Goal: Information Seeking & Learning: Learn about a topic

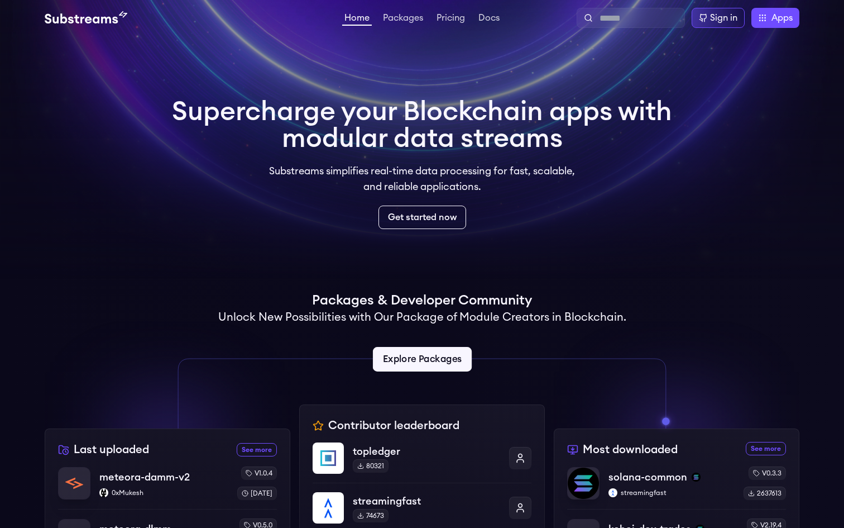
click at [409, 356] on link "Explore Packages" at bounding box center [421, 359] width 99 height 25
click at [432, 368] on link "Explore Packages" at bounding box center [421, 359] width 99 height 25
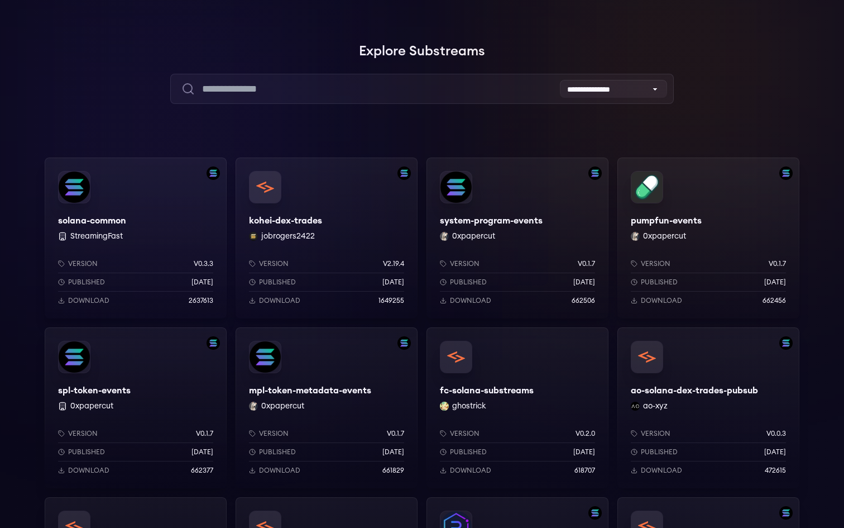
scroll to position [23, 0]
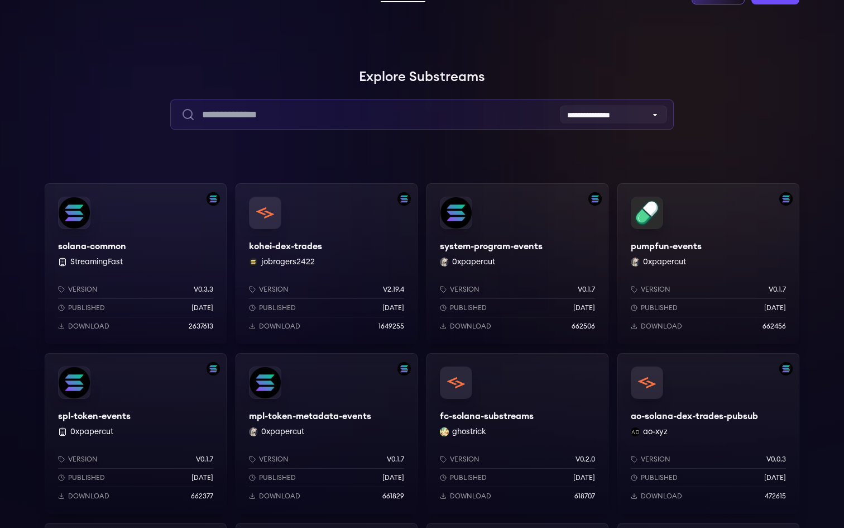
click at [277, 118] on input "text" at bounding box center [421, 114] width 503 height 30
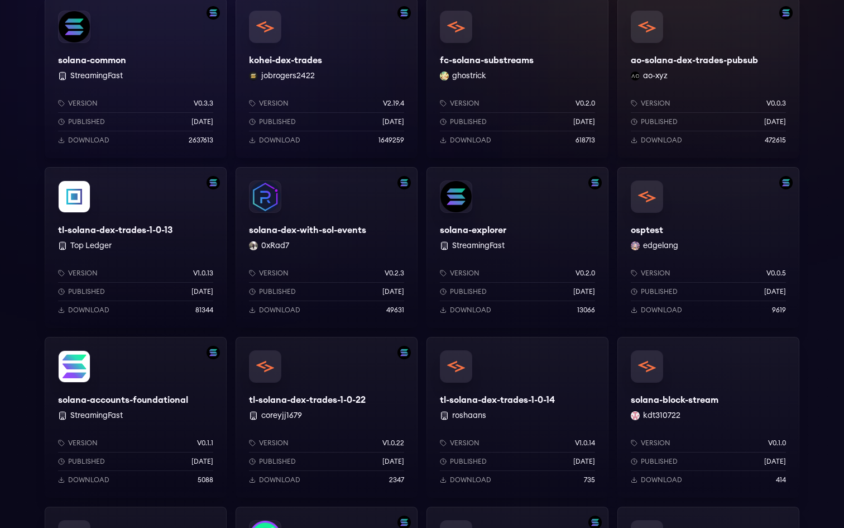
scroll to position [219, 0]
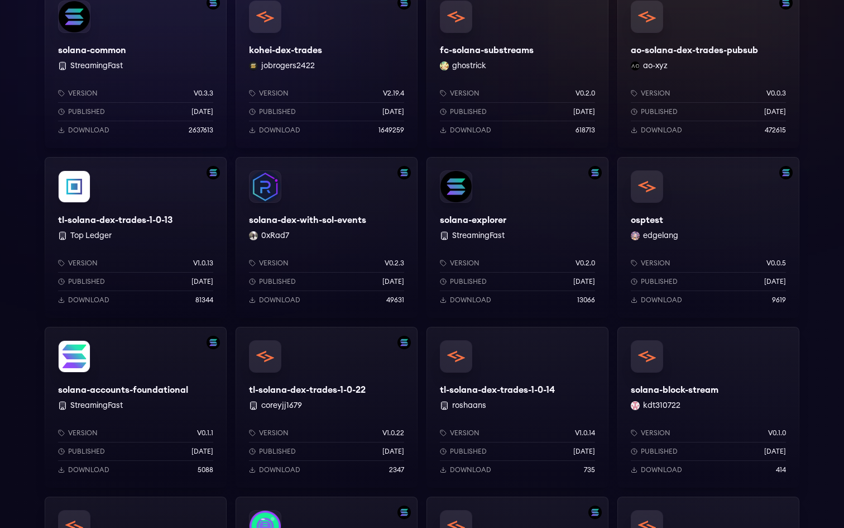
type input "******"
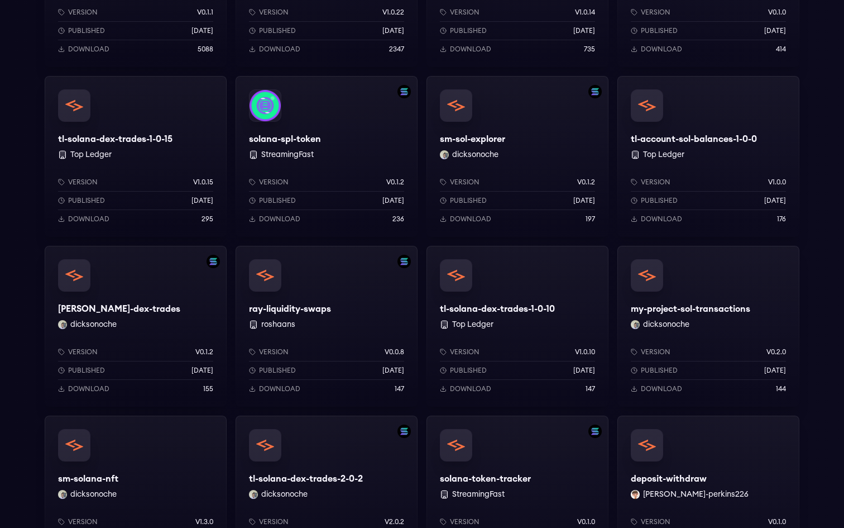
scroll to position [642, 0]
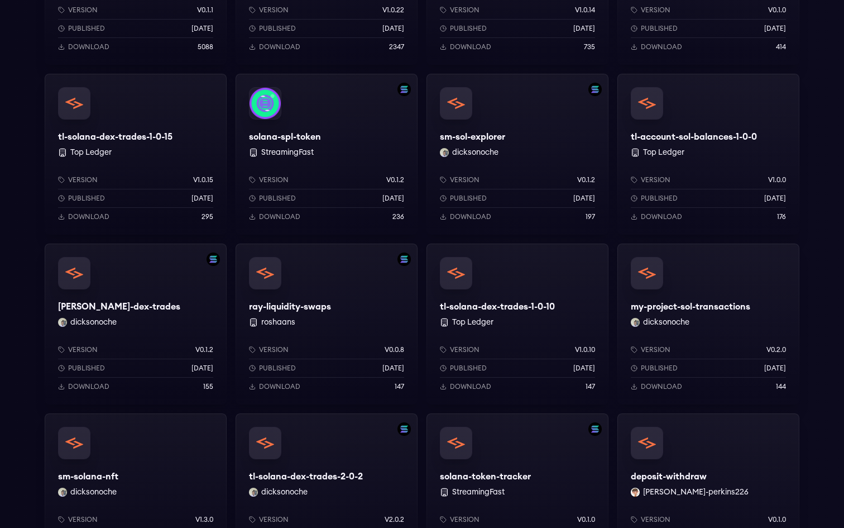
click at [167, 313] on div "[PERSON_NAME]-dex-trades dicksonoche Version v0.1.2 Published [DATE] Download 1…" at bounding box center [136, 323] width 182 height 161
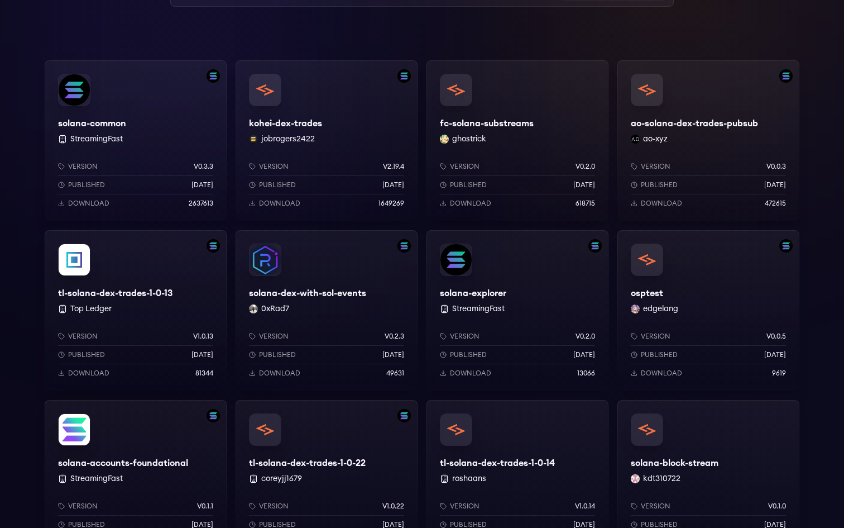
scroll to position [0, 0]
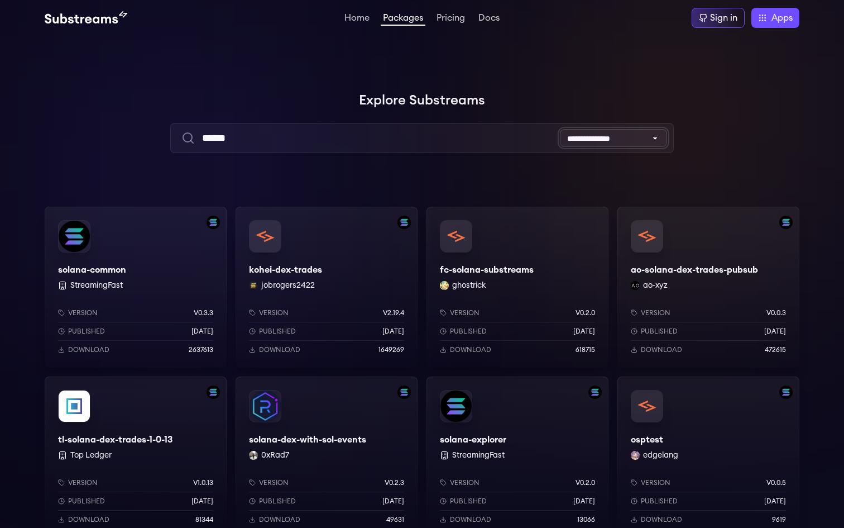
click at [617, 140] on select "**********" at bounding box center [613, 138] width 107 height 18
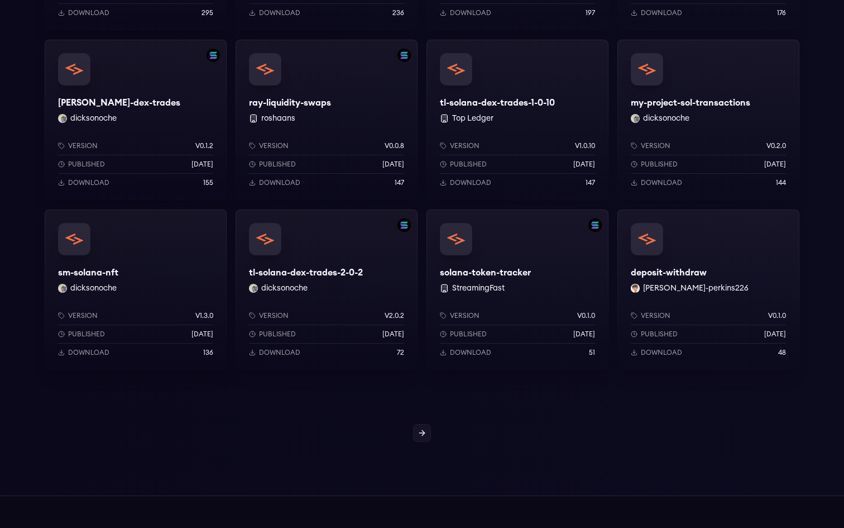
scroll to position [847, 0]
click at [683, 288] on button "[PERSON_NAME]-perkins226" at bounding box center [696, 286] width 106 height 11
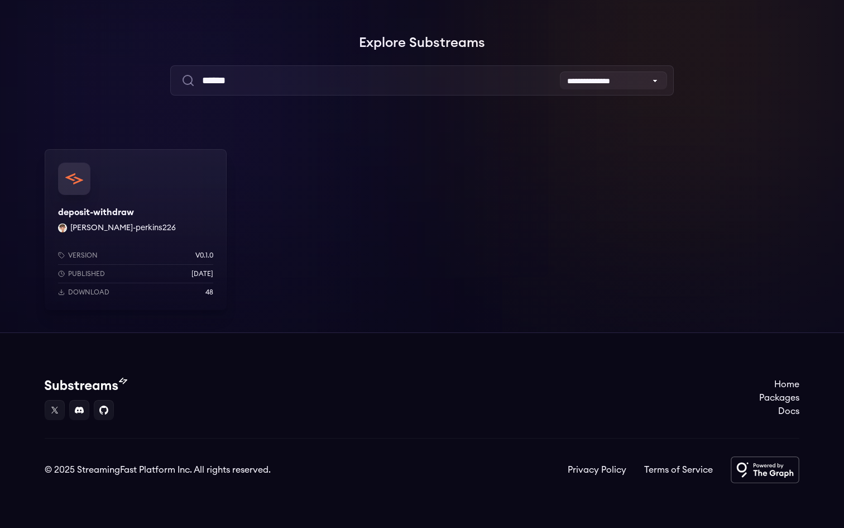
scroll to position [58, 0]
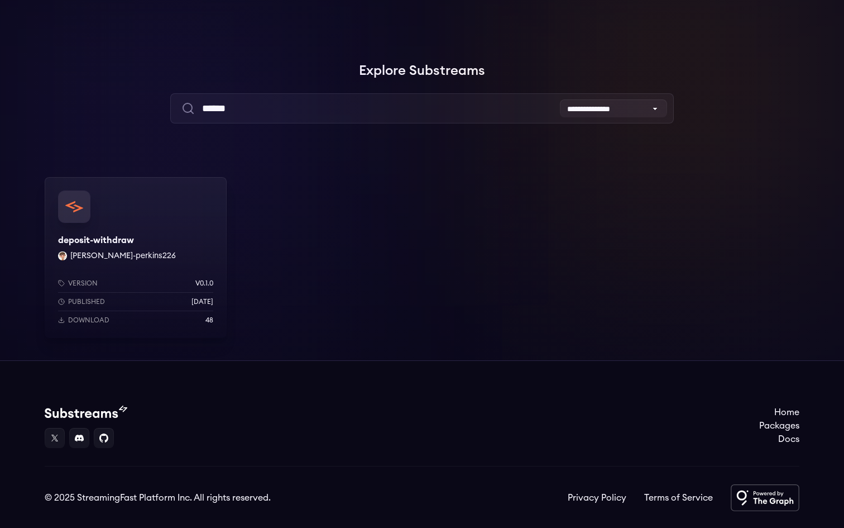
scroll to position [23, 0]
